Goal: Information Seeking & Learning: Learn about a topic

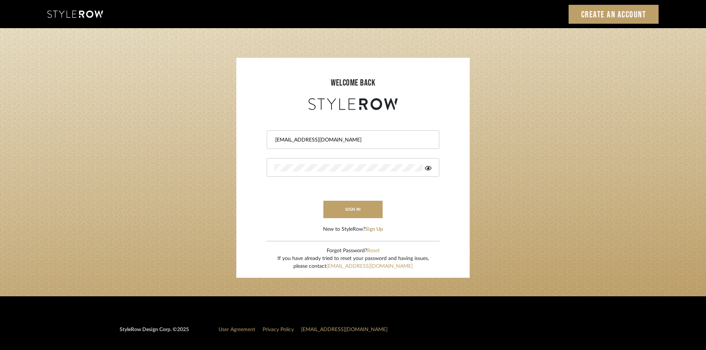
click at [340, 216] on button "sign in" at bounding box center [352, 209] width 59 height 17
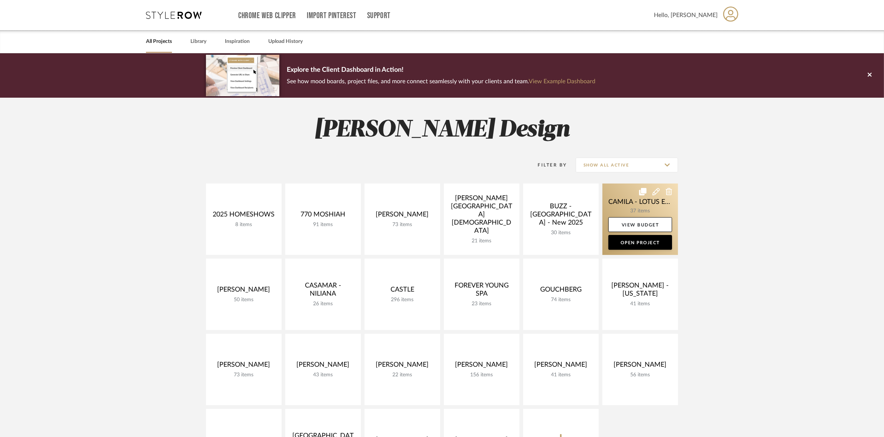
click at [614, 197] on link at bounding box center [640, 219] width 76 height 71
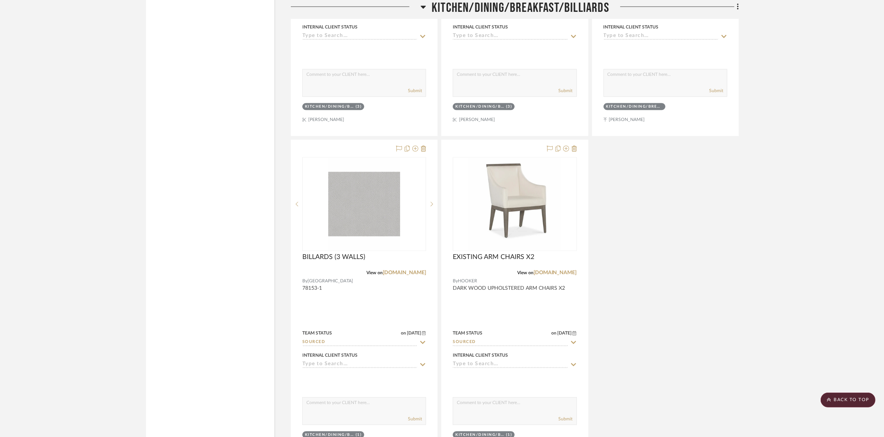
scroll to position [1944, 0]
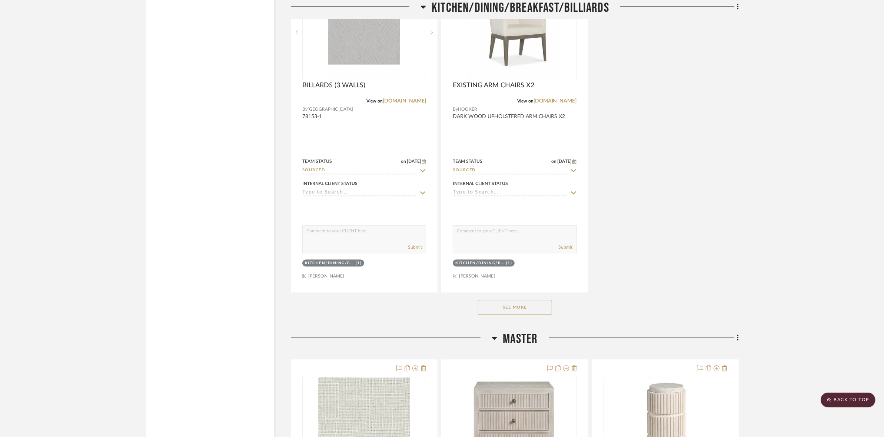
click at [532, 306] on button "See More" at bounding box center [515, 307] width 74 height 15
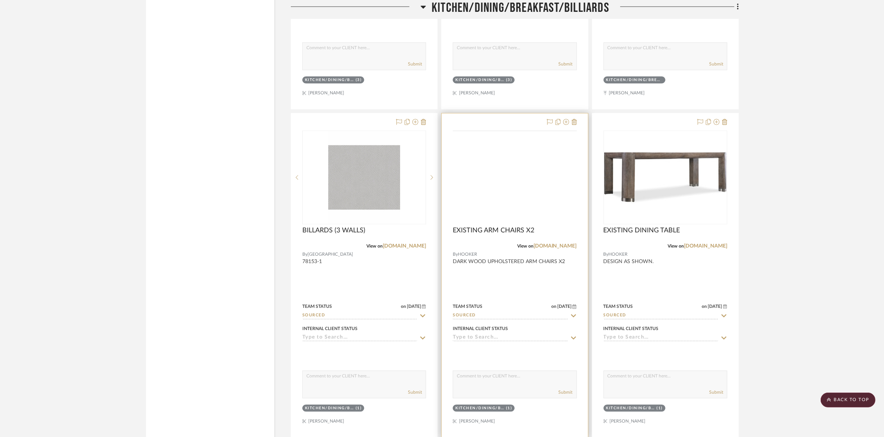
scroll to position [1805, 0]
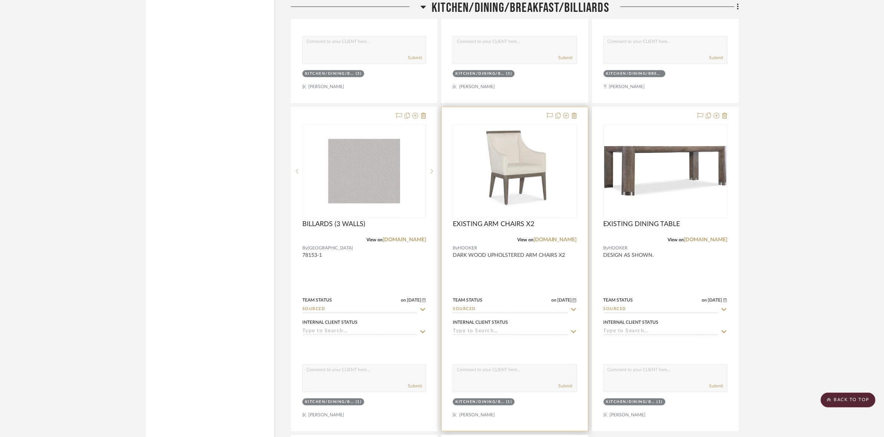
click at [504, 141] on img "0" at bounding box center [514, 171] width 93 height 93
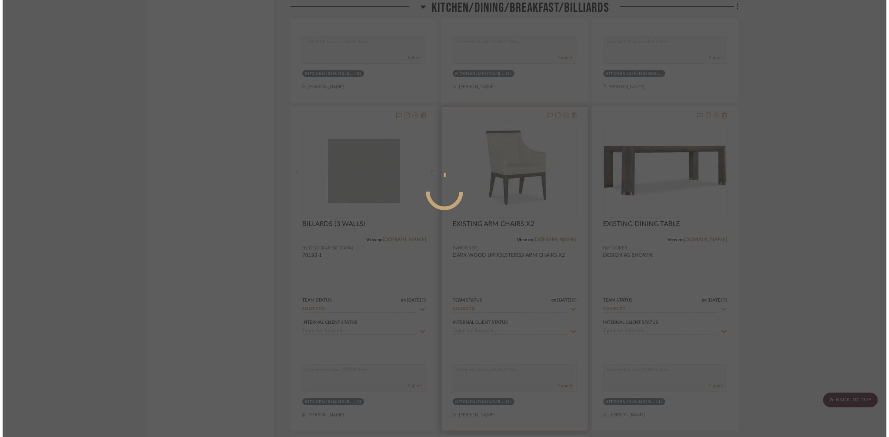
scroll to position [0, 0]
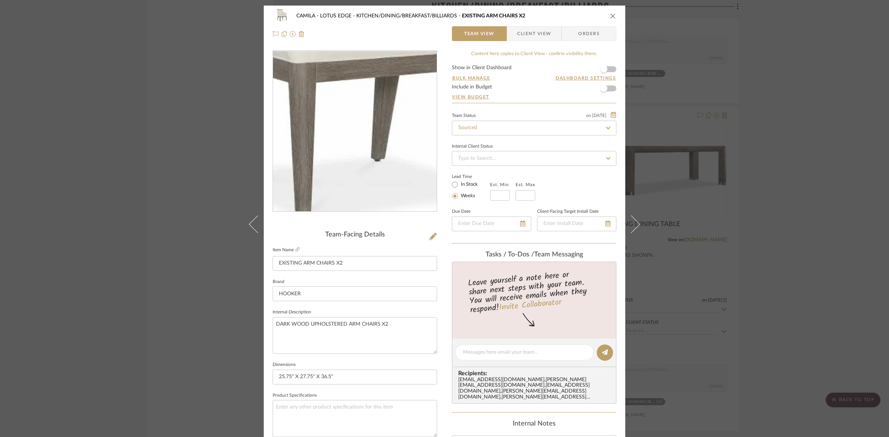
click at [355, 161] on img "0" at bounding box center [354, 131] width 161 height 161
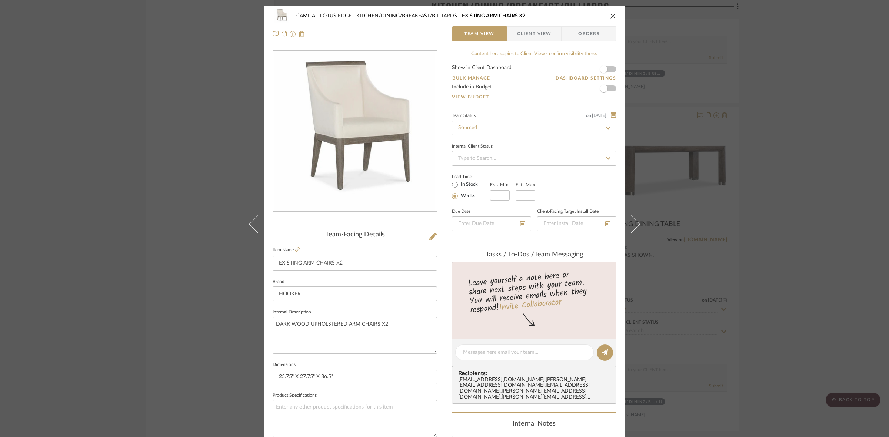
click at [349, 134] on img "0" at bounding box center [354, 131] width 161 height 161
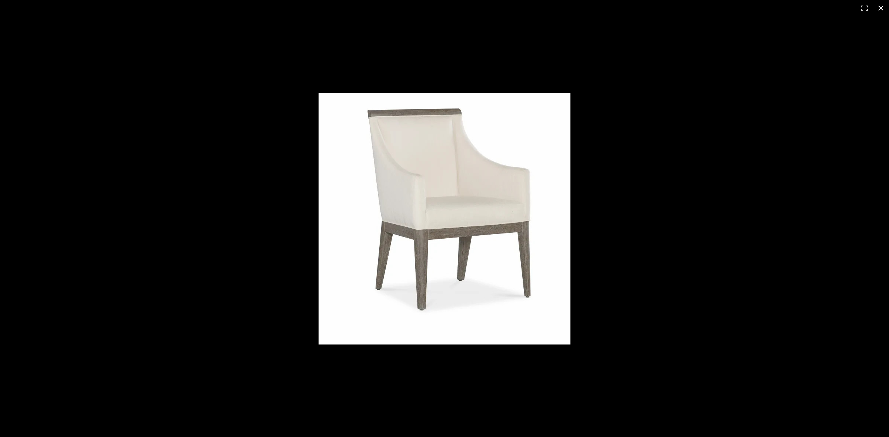
click at [252, 124] on div at bounding box center [444, 218] width 889 height 437
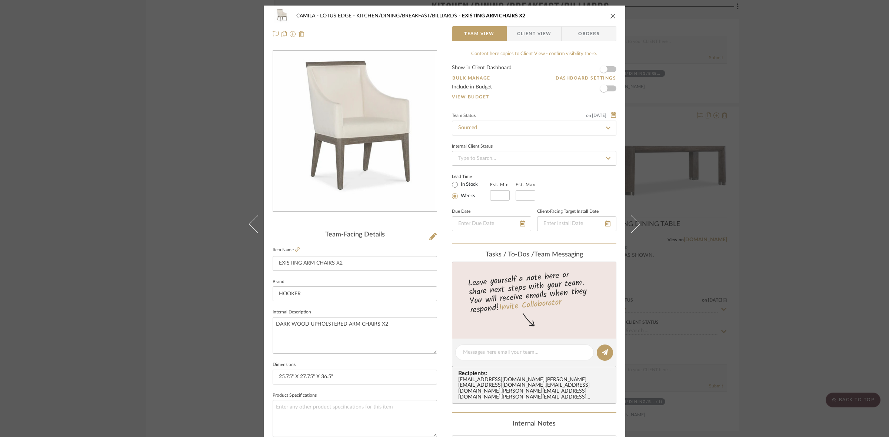
click at [788, 144] on div "CAMILA - LOTUS EDGE KITCHEN/DINING/BREAKFAST/BILLIARDS EXISTING ARM CHAIRS X2 T…" at bounding box center [444, 218] width 889 height 437
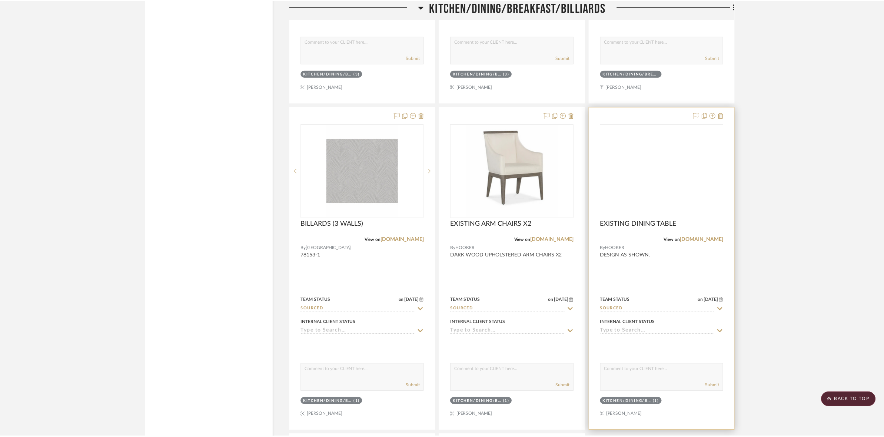
scroll to position [1805, 0]
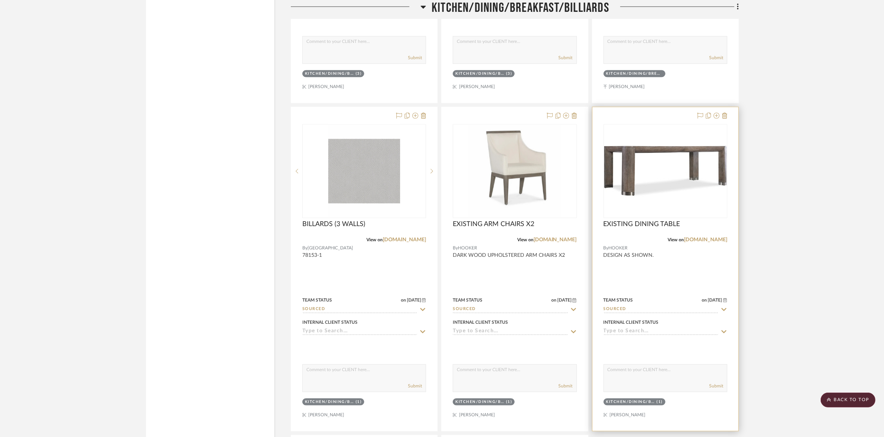
click at [656, 184] on div at bounding box center [665, 171] width 124 height 94
click at [628, 193] on img "0" at bounding box center [665, 171] width 122 height 92
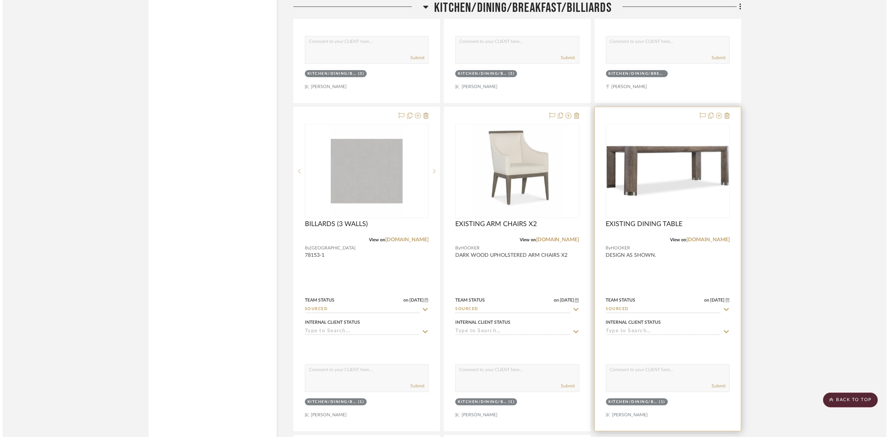
scroll to position [0, 0]
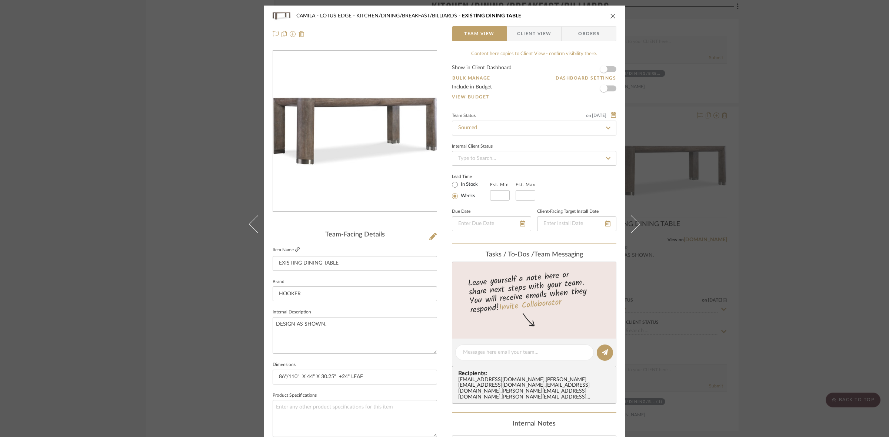
click at [295, 249] on icon at bounding box center [297, 249] width 4 height 4
click at [119, 231] on div "CAMILA - LOTUS EDGE KITCHEN/DINING/BREAKFAST/BILLIARDS EXISTING DINING TABLE Te…" at bounding box center [444, 218] width 889 height 437
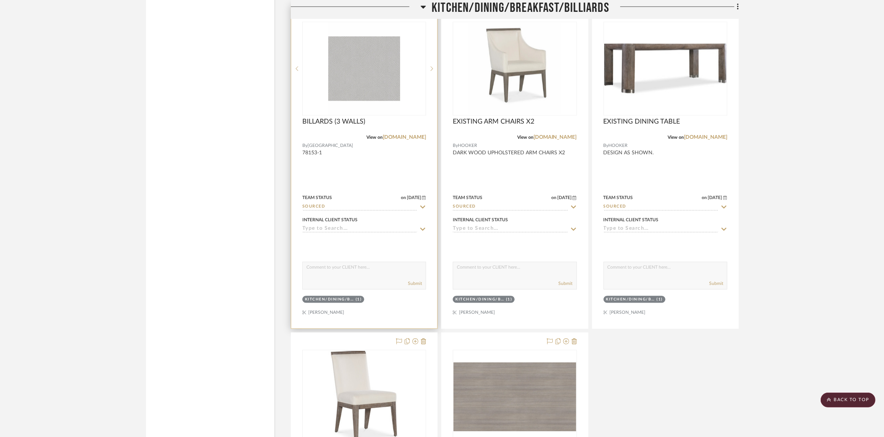
scroll to position [1852, 0]
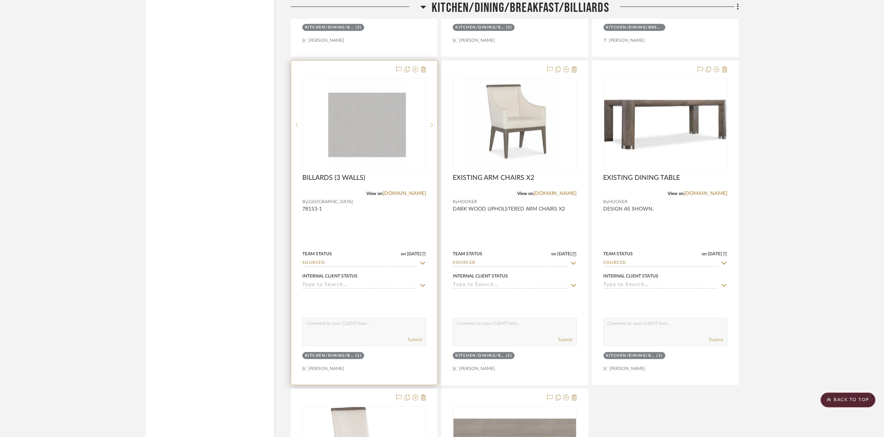
click at [351, 136] on div at bounding box center [364, 125] width 124 height 94
click at [378, 143] on img "0" at bounding box center [364, 125] width 72 height 93
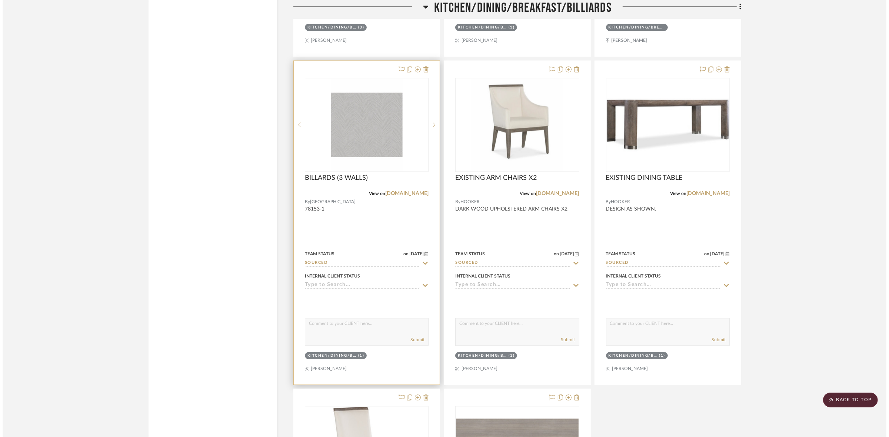
scroll to position [0, 0]
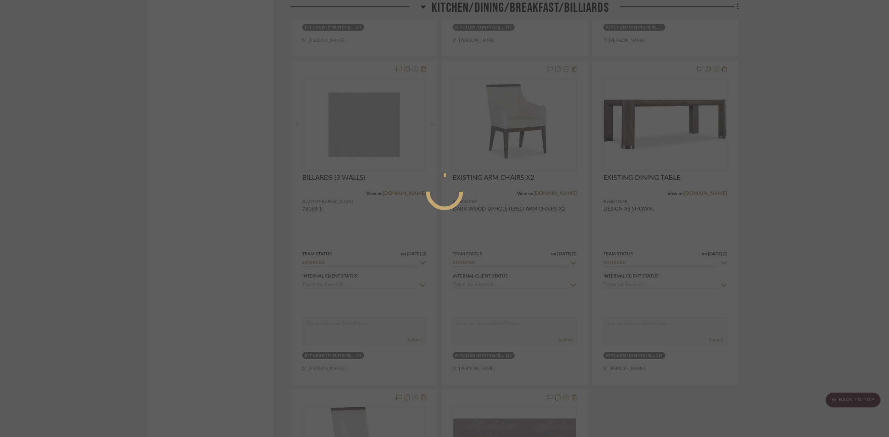
click at [707, 230] on div at bounding box center [444, 218] width 889 height 437
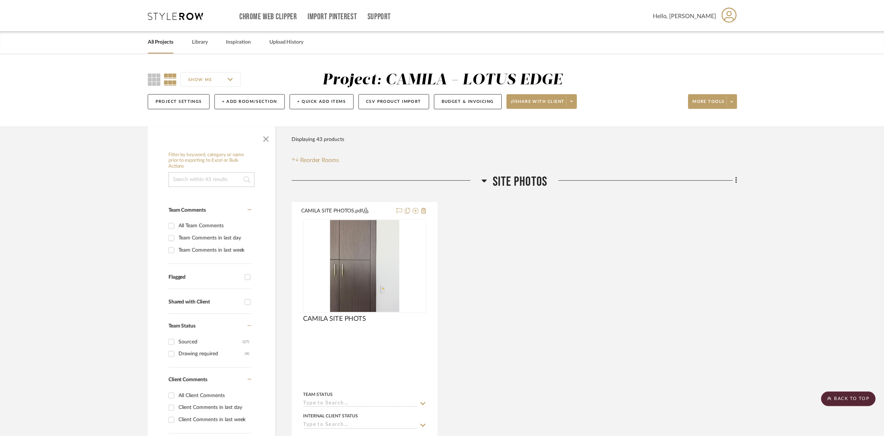
scroll to position [1852, 0]
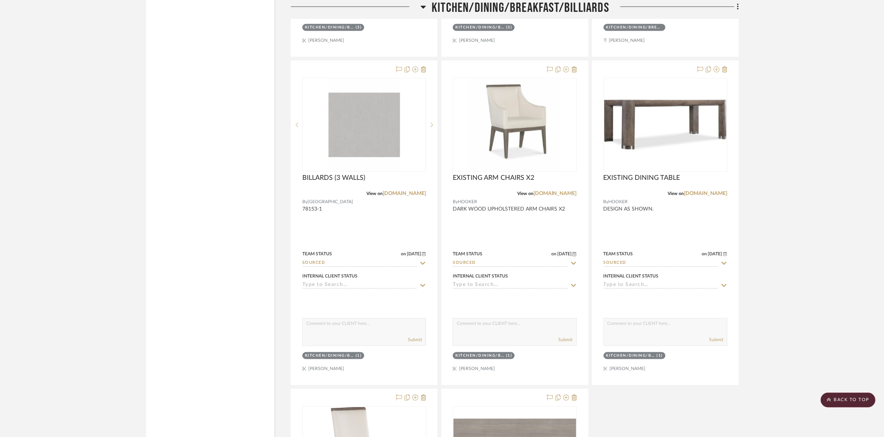
click at [791, 281] on project-details-page "SHOW ME Project: CAMILA - LOTUS EDGE Project Settings + Add Room/Section + Quic…" at bounding box center [442, 349] width 884 height 4294
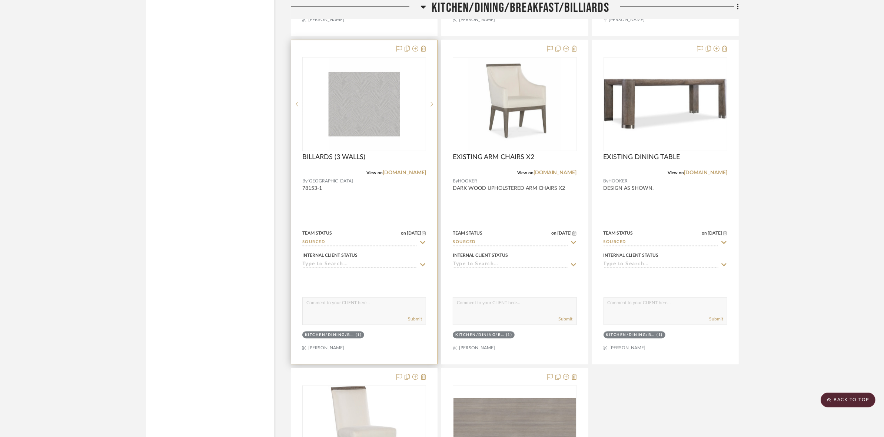
scroll to position [1805, 0]
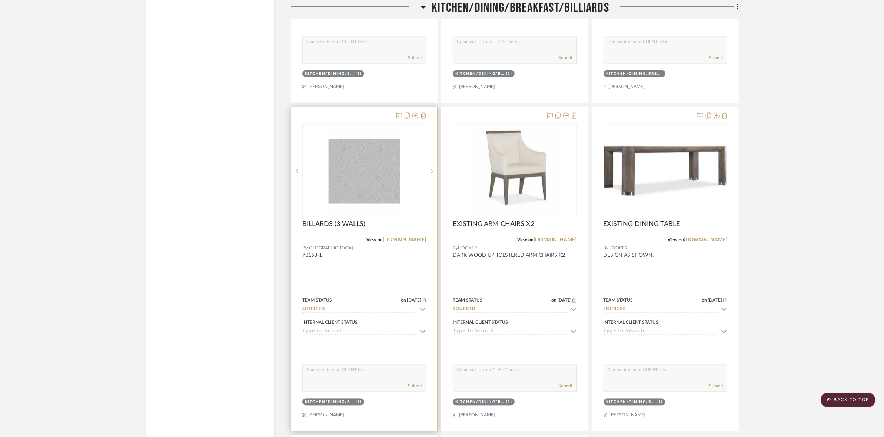
click at [358, 165] on img "0" at bounding box center [364, 171] width 72 height 93
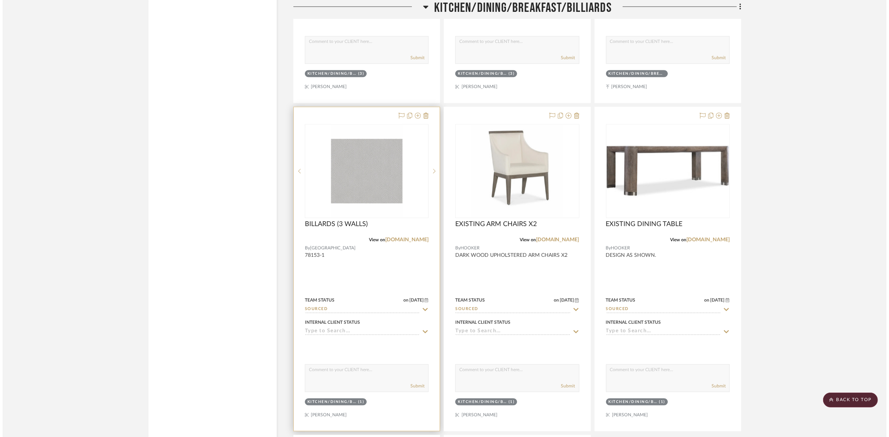
scroll to position [0, 0]
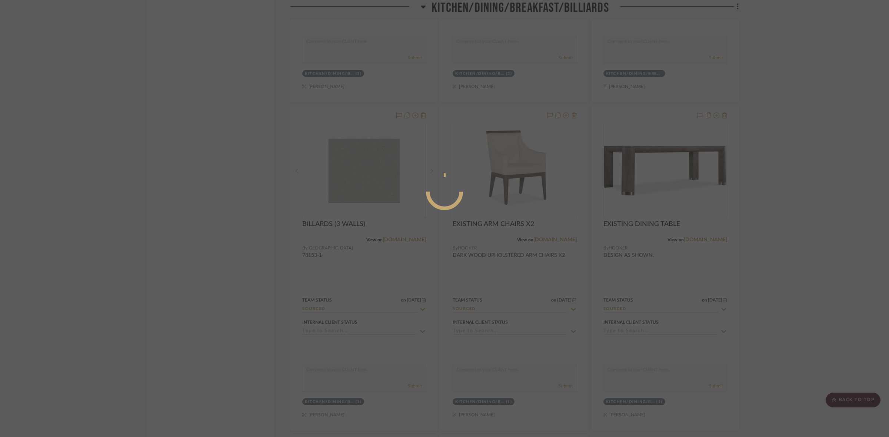
click at [821, 171] on div at bounding box center [444, 218] width 889 height 437
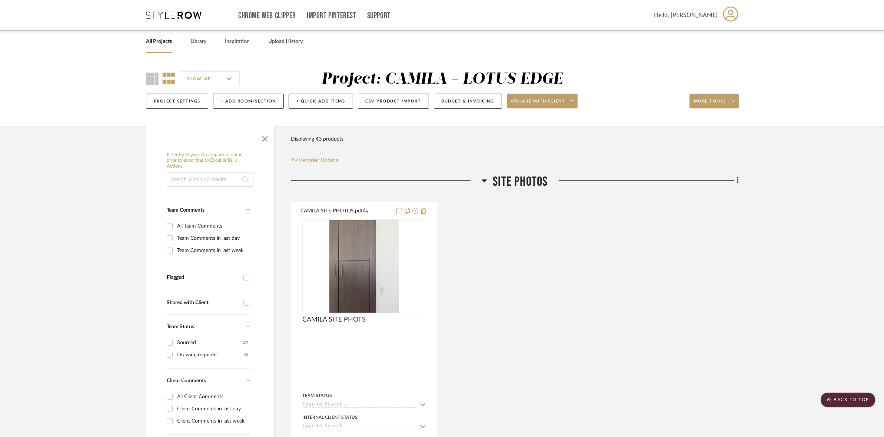
drag, startPoint x: 838, startPoint y: 256, endPoint x: 767, endPoint y: -31, distance: 296.4
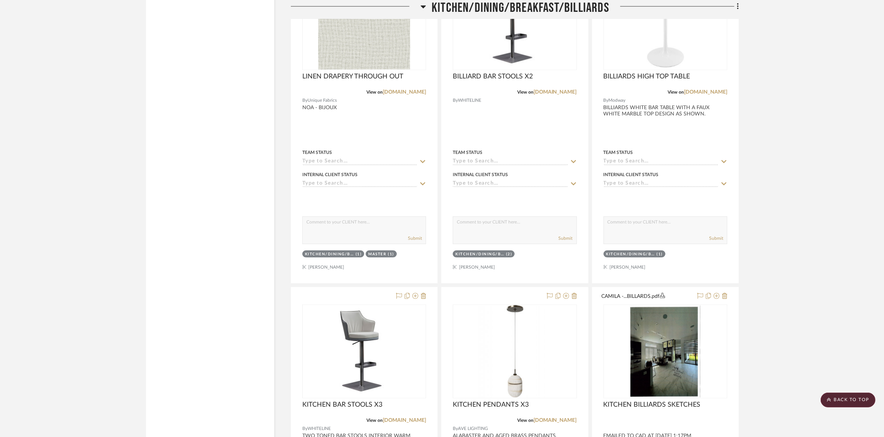
scroll to position [1528, 0]
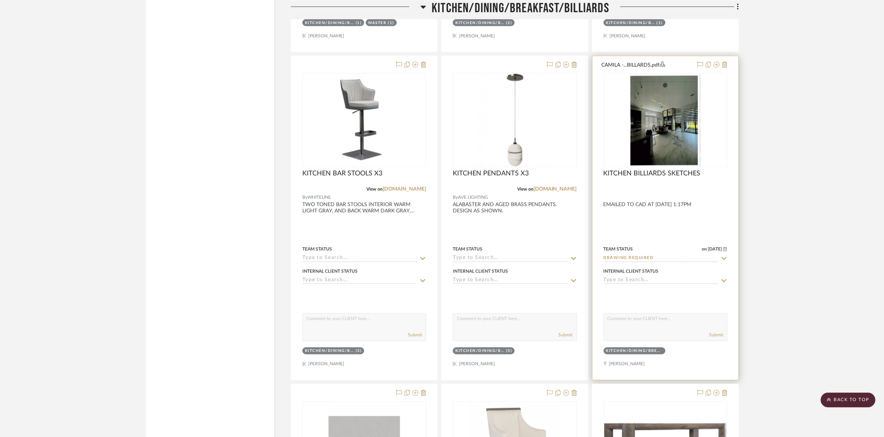
click at [613, 132] on div "0" at bounding box center [665, 120] width 123 height 93
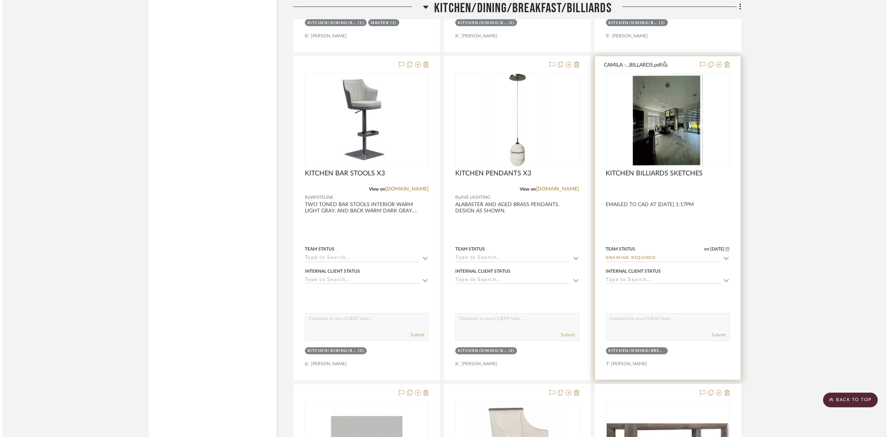
scroll to position [0, 0]
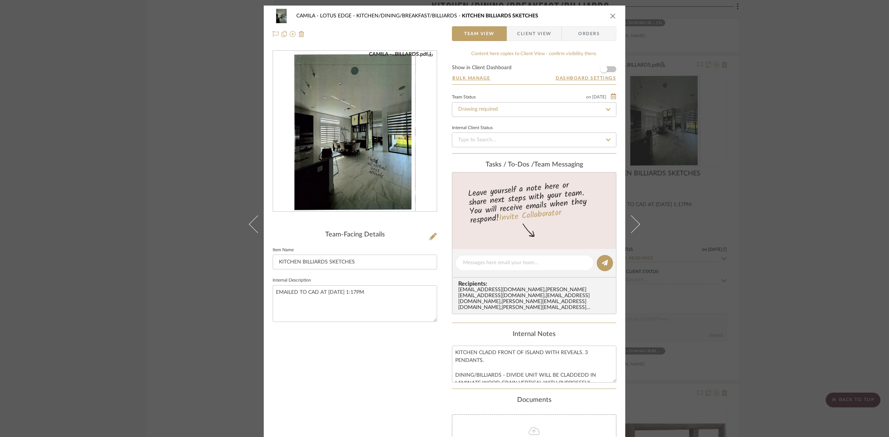
click at [322, 147] on img "0" at bounding box center [355, 131] width 124 height 161
click at [94, 158] on div "CAMILA - LOTUS EDGE KITCHEN/DINING/BREAKFAST/BILLIARDS KITCHEN BILLIARDS SKETCH…" at bounding box center [444, 218] width 889 height 437
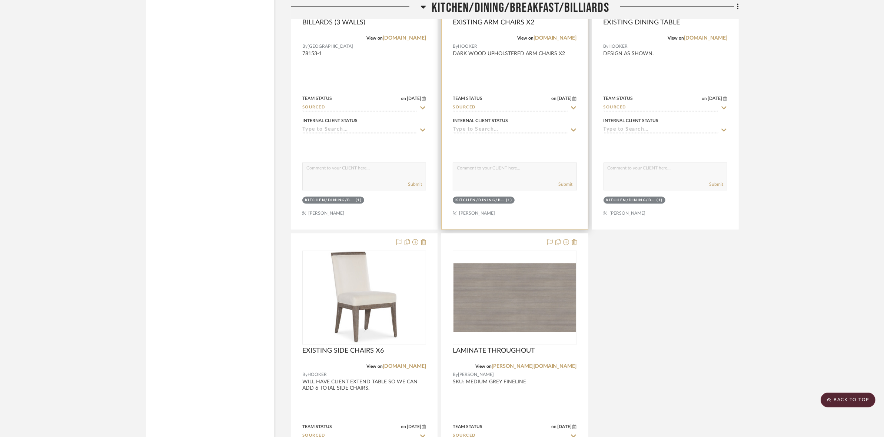
scroll to position [1944, 0]
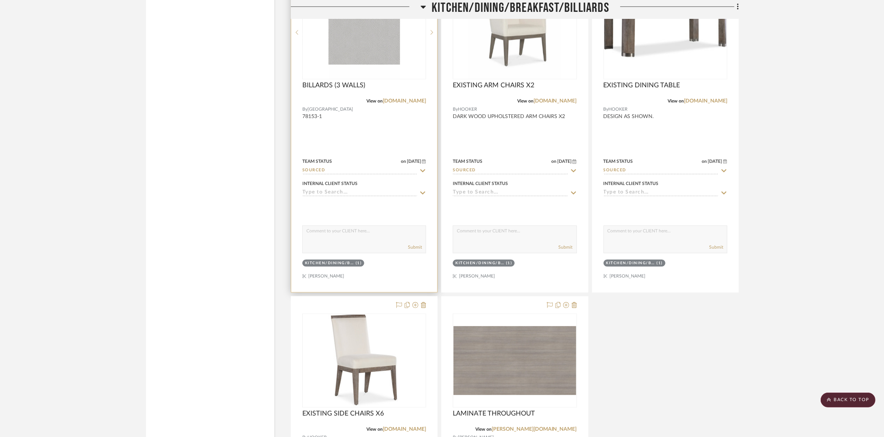
click at [378, 71] on img "0" at bounding box center [364, 32] width 72 height 93
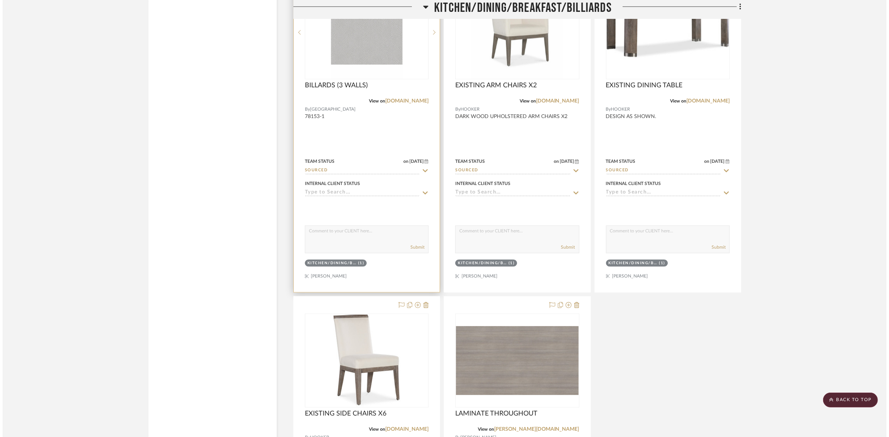
scroll to position [0, 0]
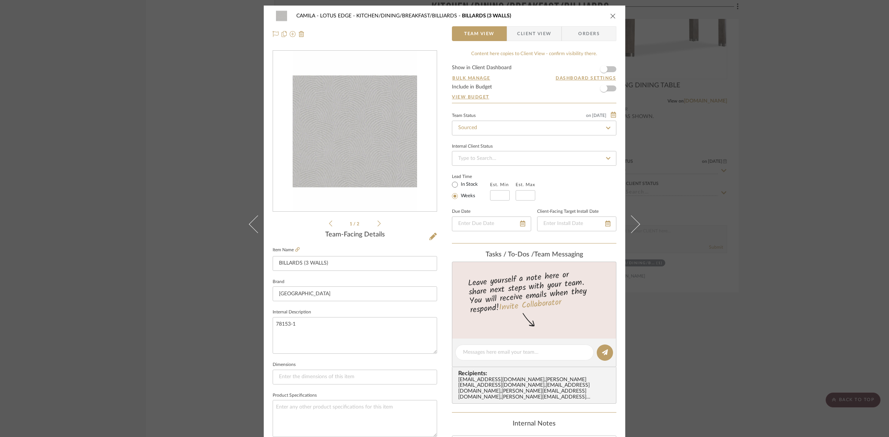
click at [377, 226] on icon at bounding box center [378, 224] width 3 height 6
click at [329, 223] on icon at bounding box center [330, 223] width 3 height 7
click at [341, 154] on img "0" at bounding box center [355, 131] width 124 height 161
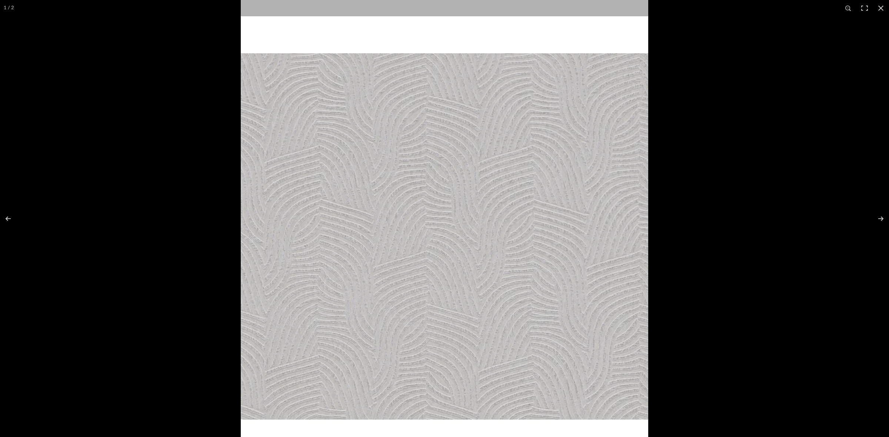
click at [248, 80] on img at bounding box center [444, 236] width 407 height 527
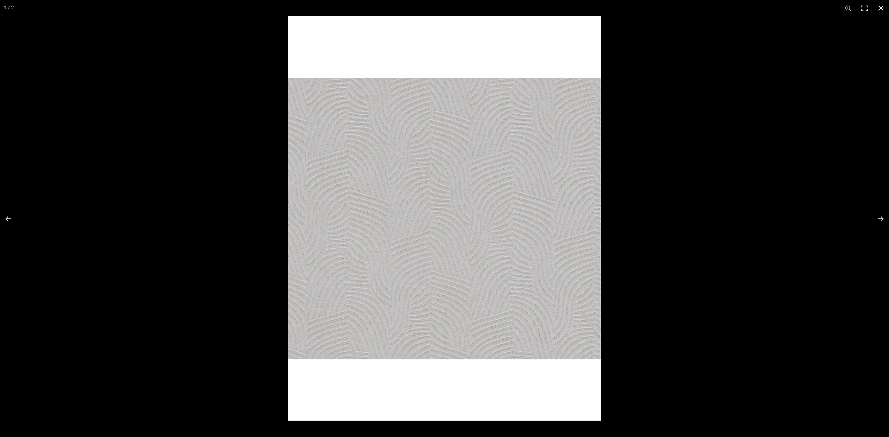
click at [141, 110] on div at bounding box center [444, 218] width 889 height 437
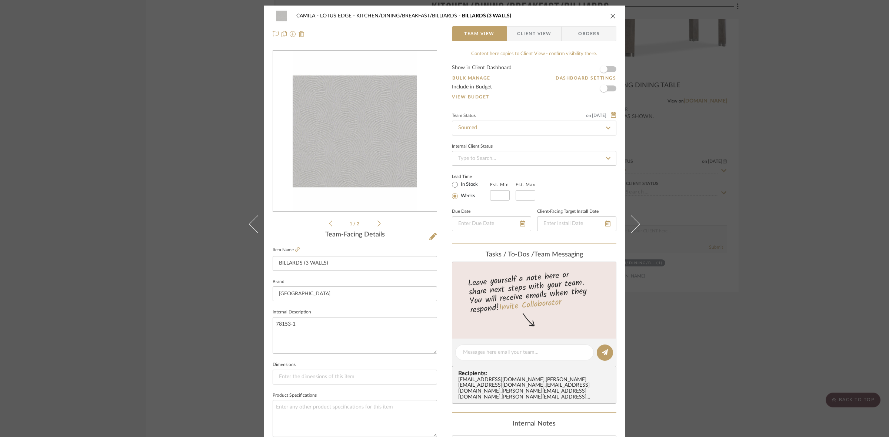
click at [131, 202] on div "CAMILA - LOTUS EDGE KITCHEN/DINING/BREAKFAST/BILLIARDS BILLARDS (3 WALLS) Team …" at bounding box center [444, 218] width 889 height 437
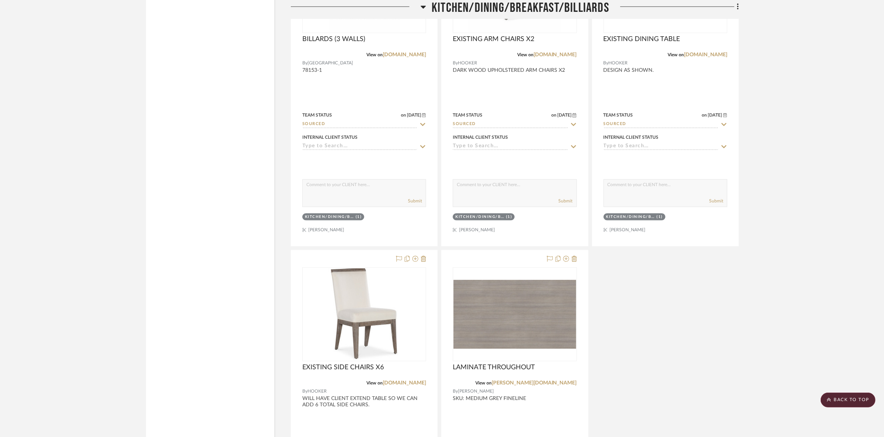
scroll to position [2222, 0]
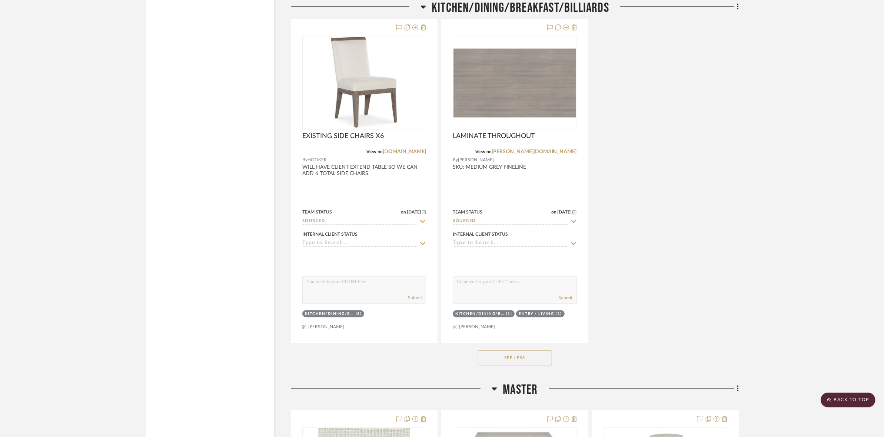
drag, startPoint x: 528, startPoint y: 360, endPoint x: 724, endPoint y: 282, distance: 211.7
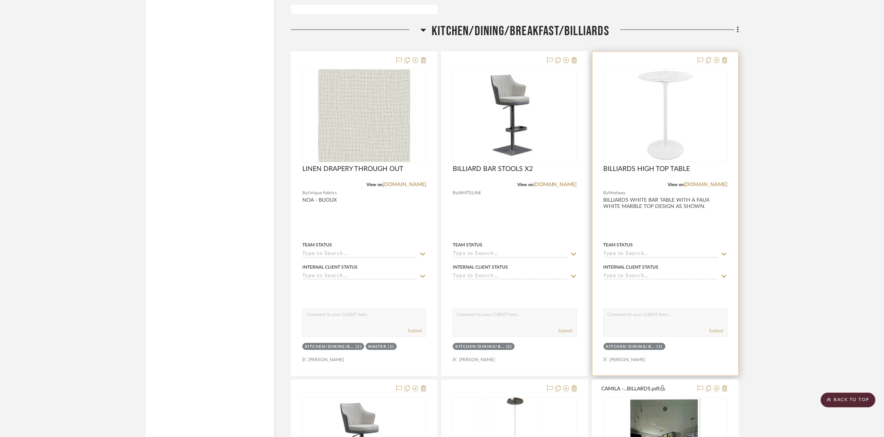
scroll to position [1157, 0]
